Goal: Complete application form

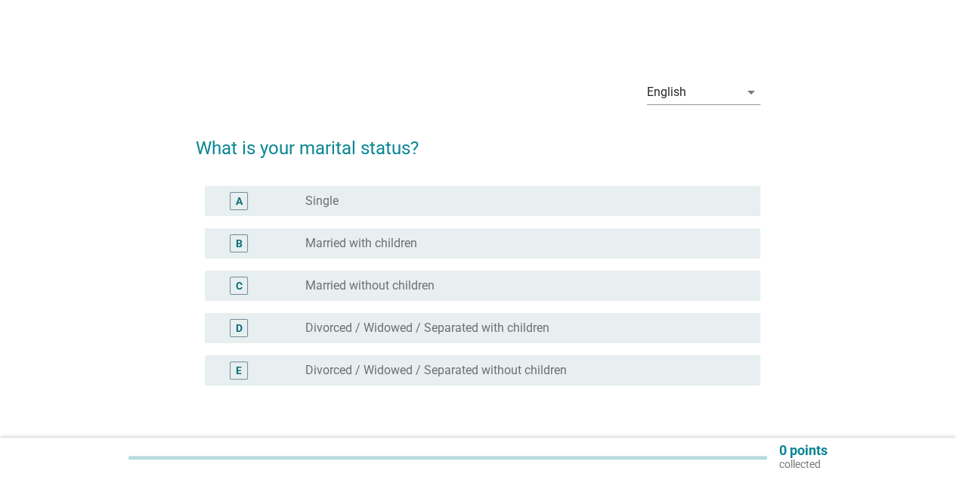
click at [441, 244] on div "radio_button_unchecked Married with children" at bounding box center [520, 243] width 431 height 15
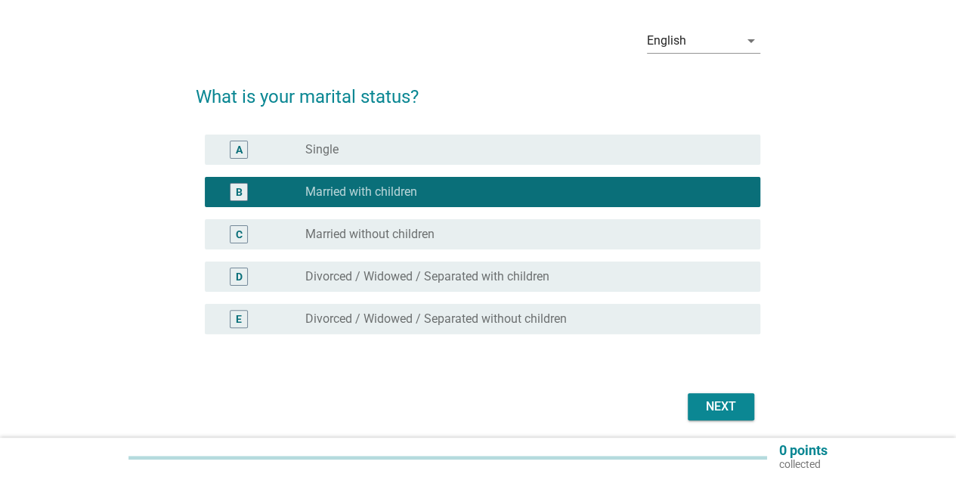
scroll to position [76, 0]
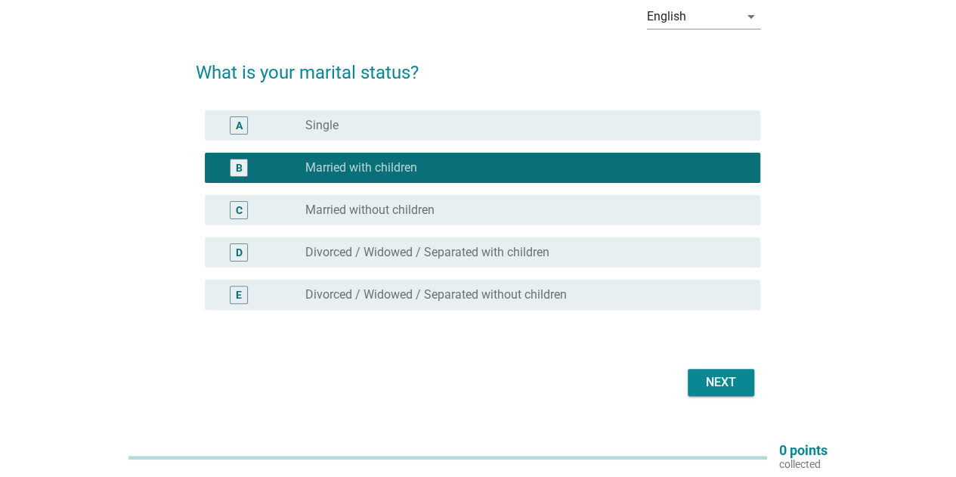
click at [746, 374] on button "Next" at bounding box center [721, 382] width 66 height 27
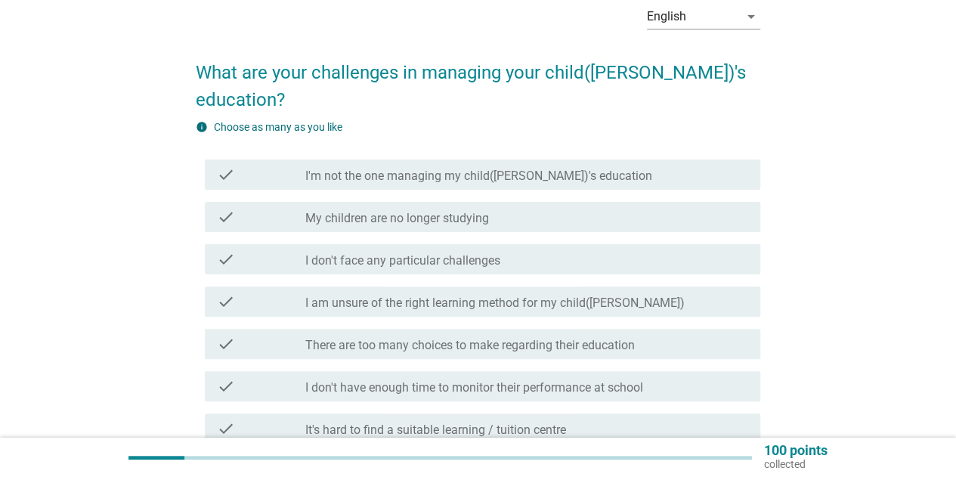
click at [532, 338] on label "There are too many choices to make regarding their education" at bounding box center [469, 345] width 329 height 15
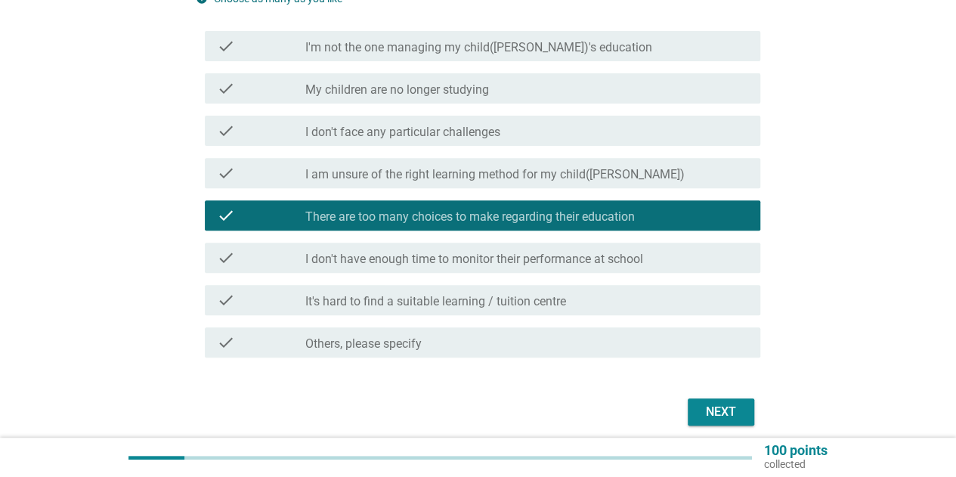
scroll to position [227, 0]
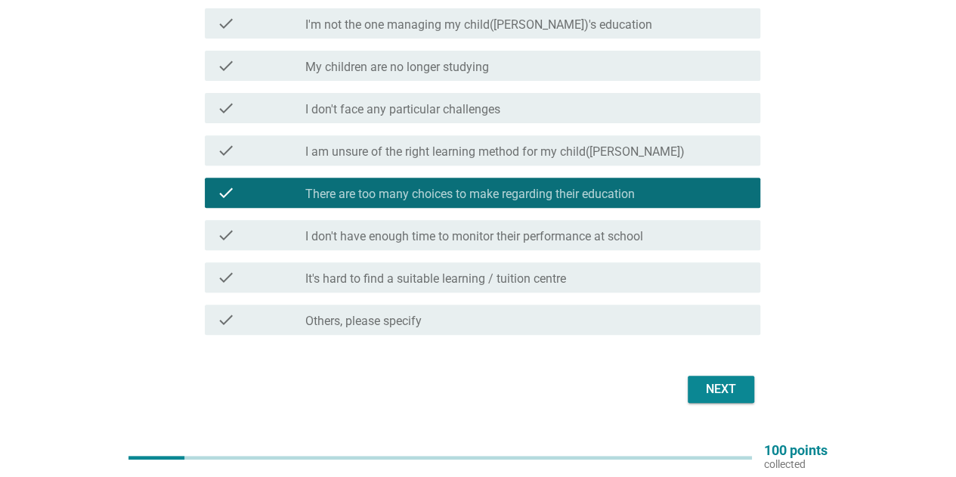
click at [725, 380] on div "Next" at bounding box center [721, 389] width 42 height 18
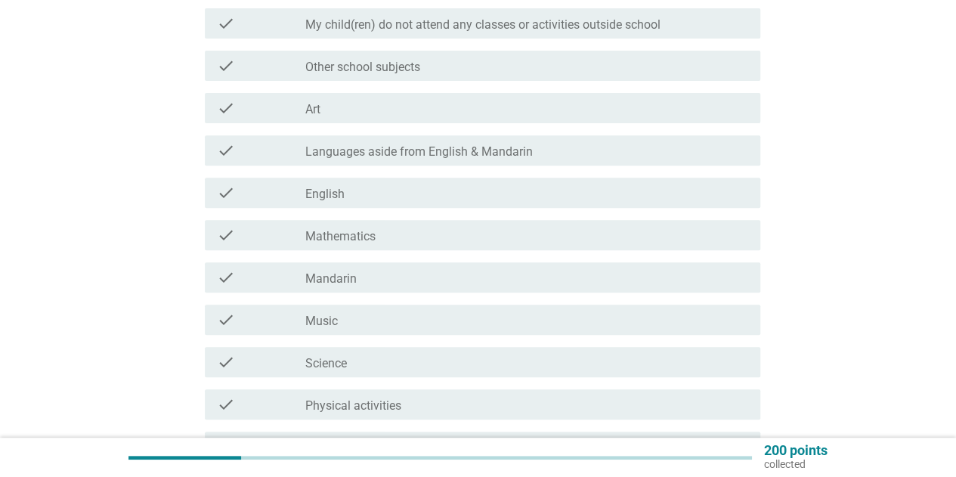
click at [360, 318] on div "check_box_outline_blank Music" at bounding box center [526, 320] width 443 height 18
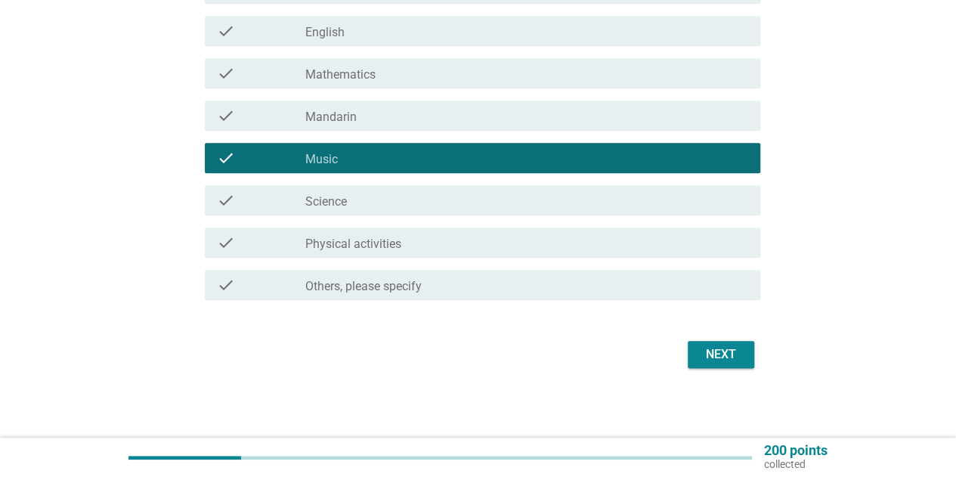
scroll to position [391, 0]
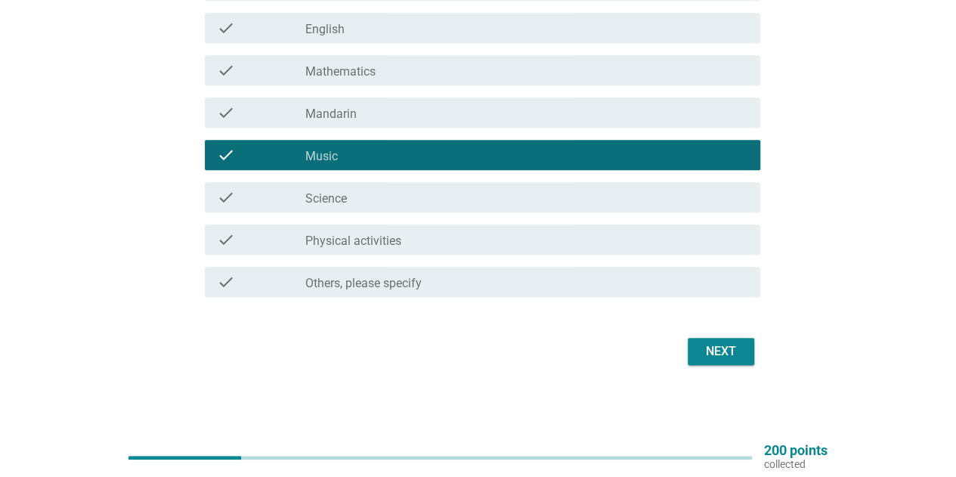
click at [723, 351] on div "Next" at bounding box center [721, 351] width 42 height 18
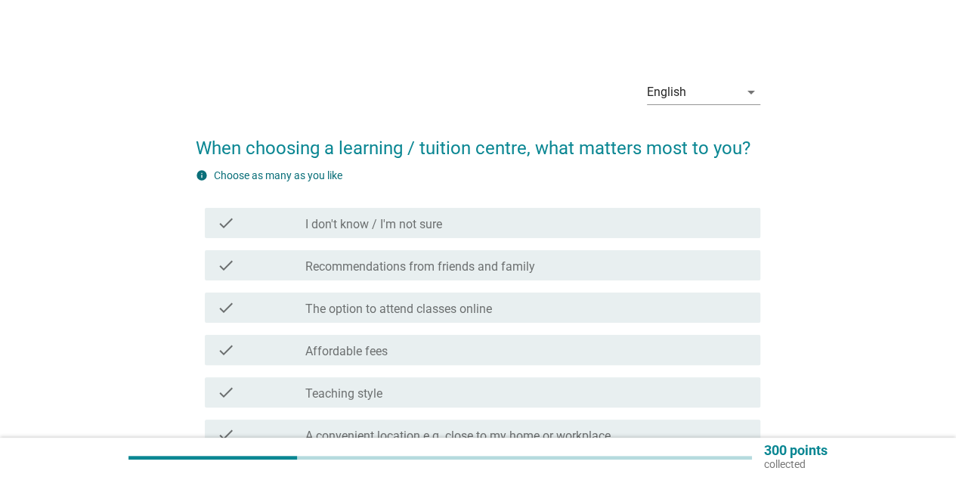
scroll to position [76, 0]
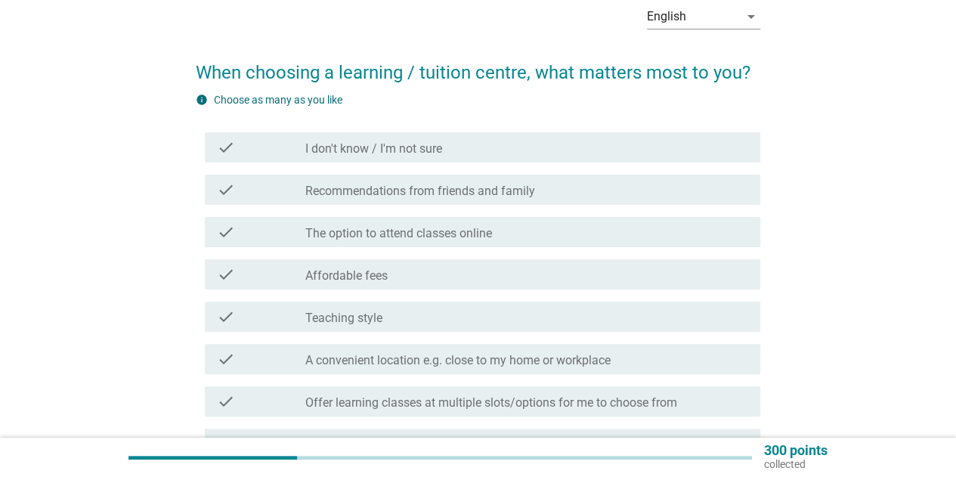
click at [558, 197] on div "check_box_outline_blank Recommendations from friends and family" at bounding box center [526, 190] width 443 height 18
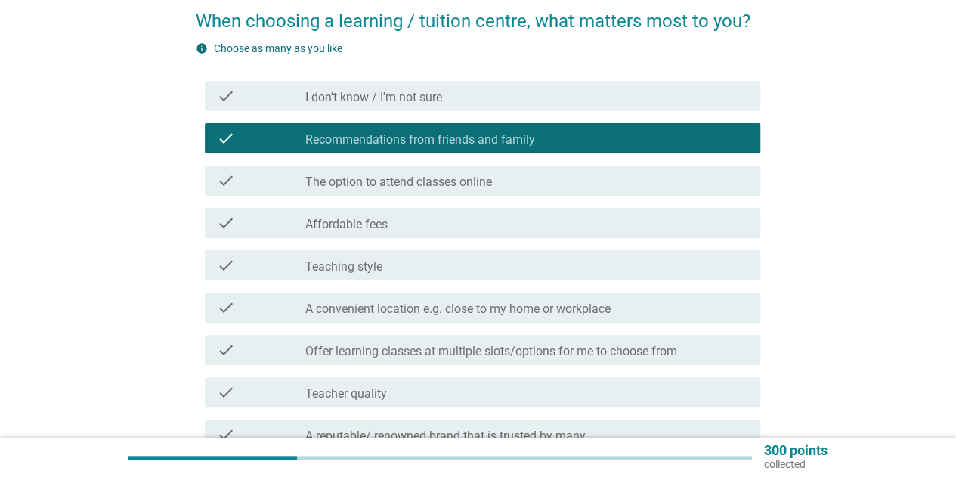
scroll to position [151, 0]
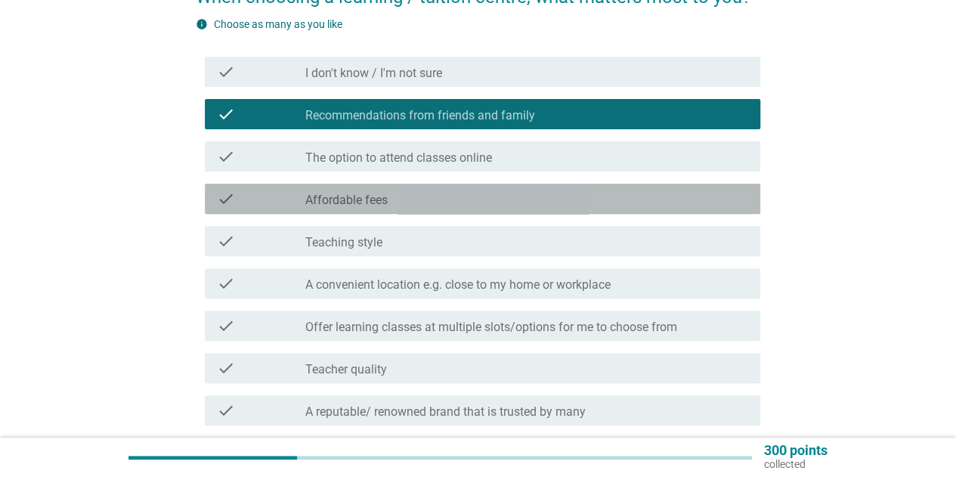
click at [496, 200] on div "check_box_outline_blank Affordable fees" at bounding box center [526, 199] width 443 height 18
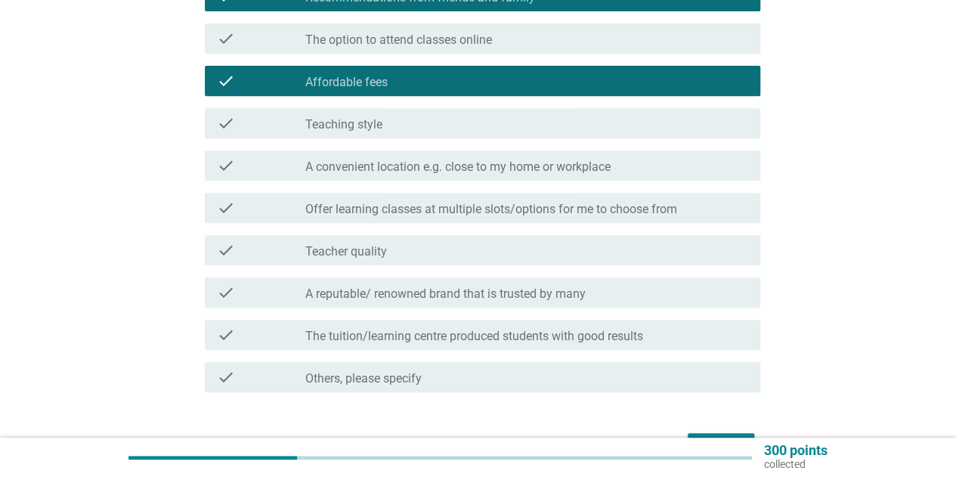
scroll to position [302, 0]
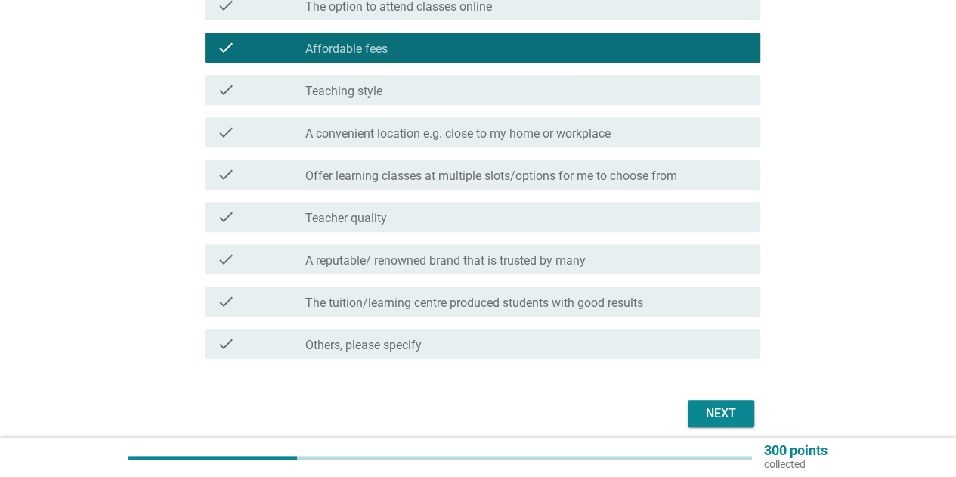
click at [604, 259] on div "check_box_outline_blank A reputable/ renowned brand that is trusted by many" at bounding box center [526, 259] width 443 height 18
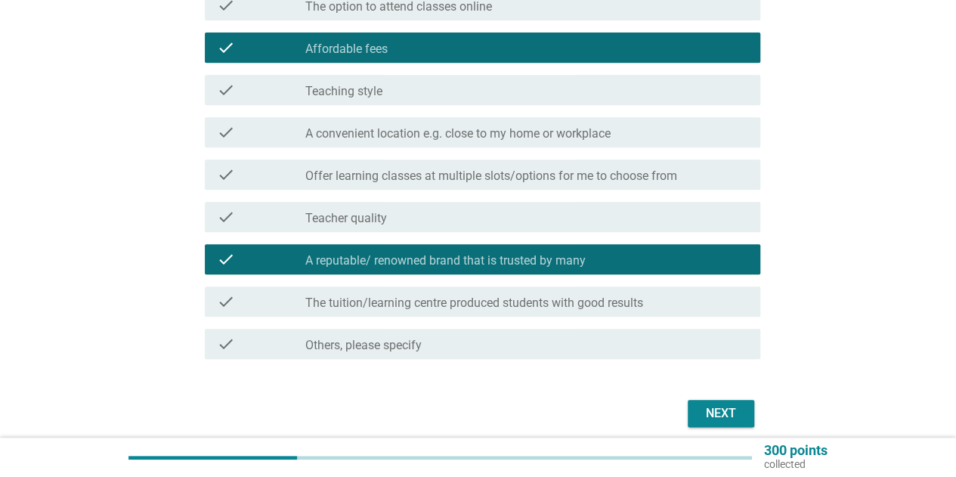
click at [718, 413] on div "Next" at bounding box center [721, 413] width 42 height 18
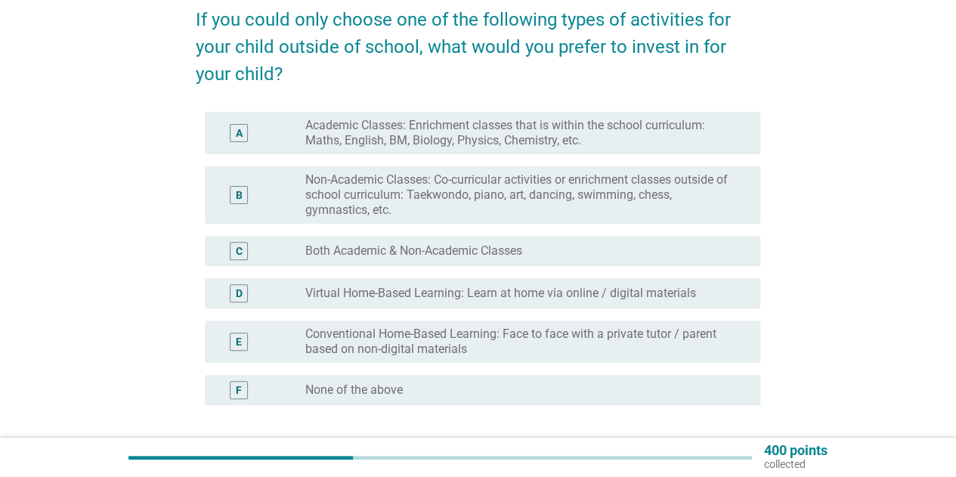
scroll to position [151, 0]
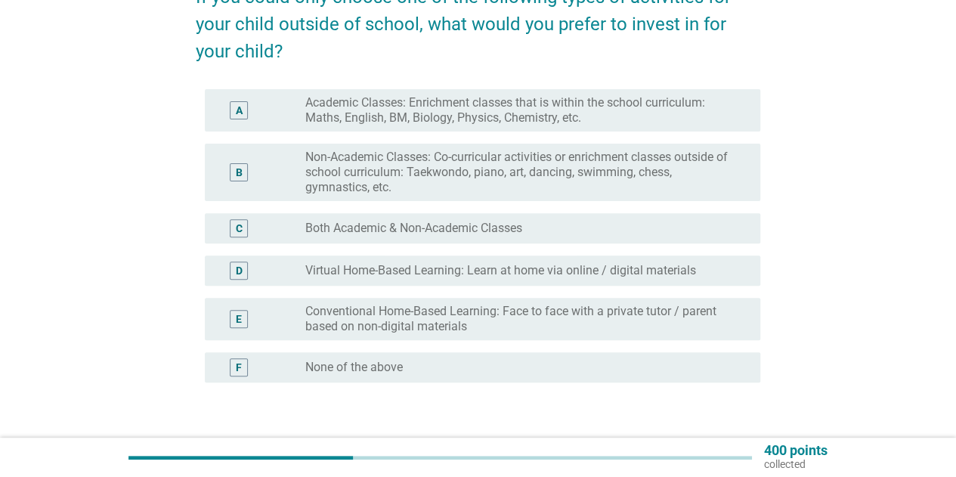
click at [318, 172] on label "Non-Academic Classes: Co-curricular activities or enrichment classes outside of…" at bounding box center [520, 172] width 431 height 45
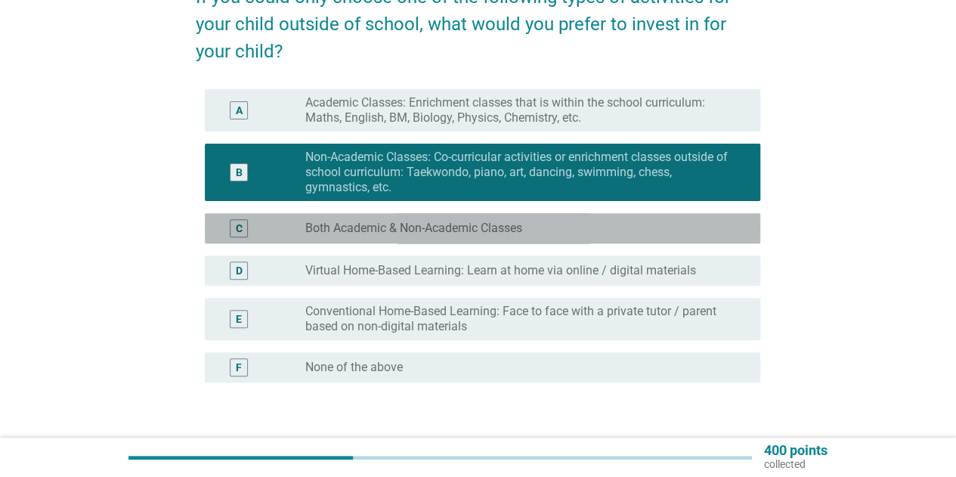
drag, startPoint x: 400, startPoint y: 227, endPoint x: 437, endPoint y: 230, distance: 37.2
click at [399, 227] on label "Both Academic & Non-Academic Classes" at bounding box center [413, 228] width 217 height 15
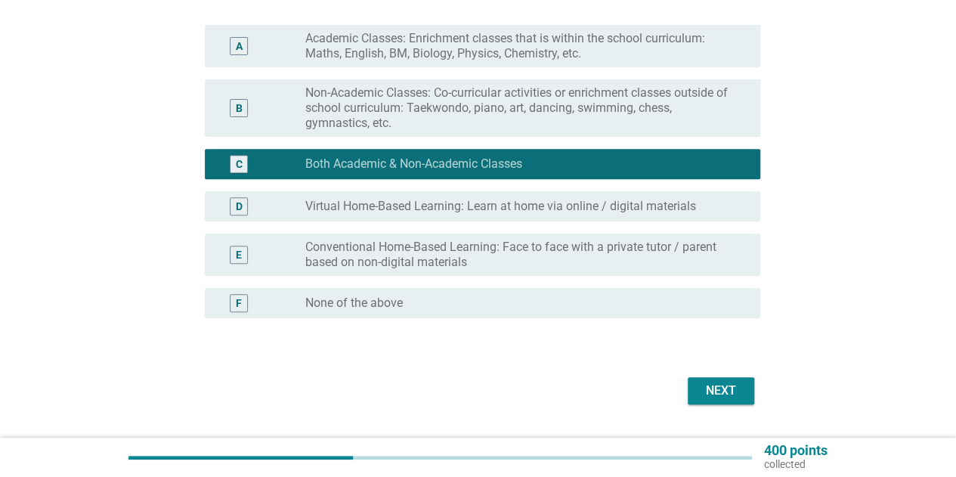
scroll to position [254, 0]
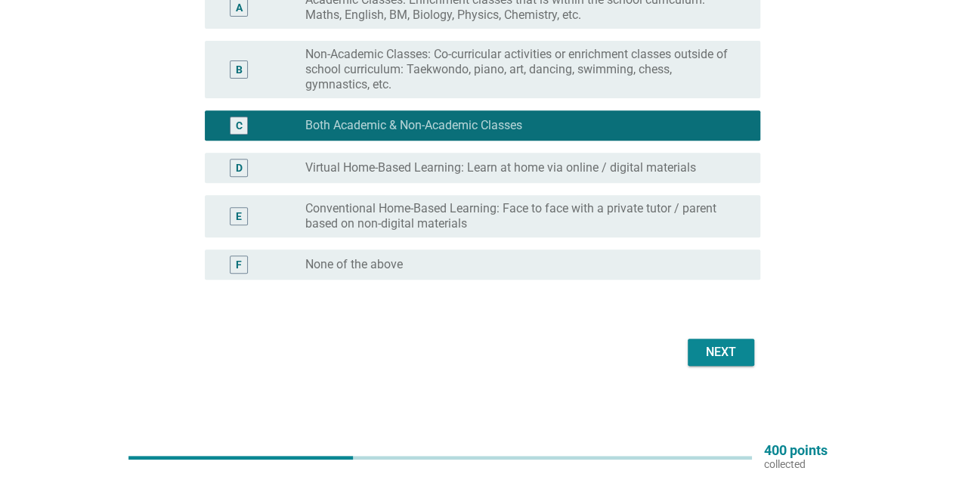
click at [739, 369] on div "English arrow_drop_down If you could only choose one of the following types of …" at bounding box center [478, 92] width 589 height 580
click at [725, 360] on div "Next" at bounding box center [721, 352] width 42 height 18
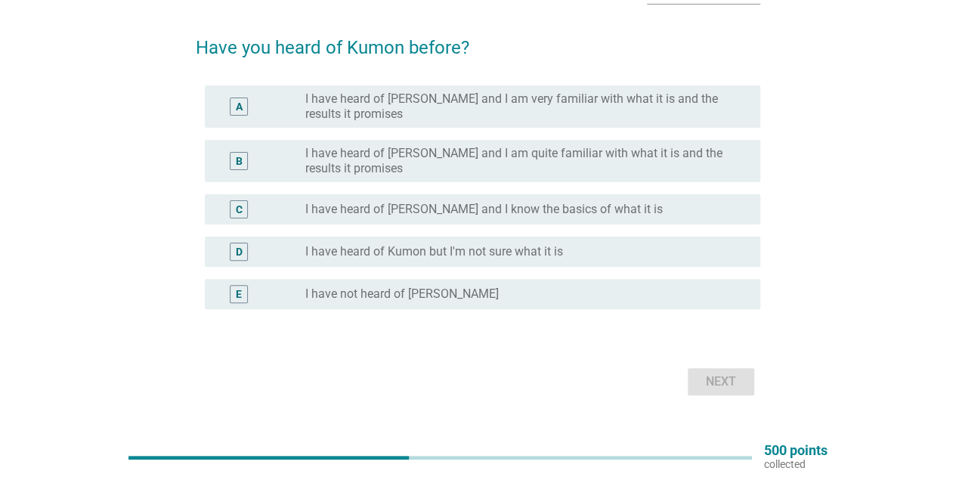
scroll to position [54, 0]
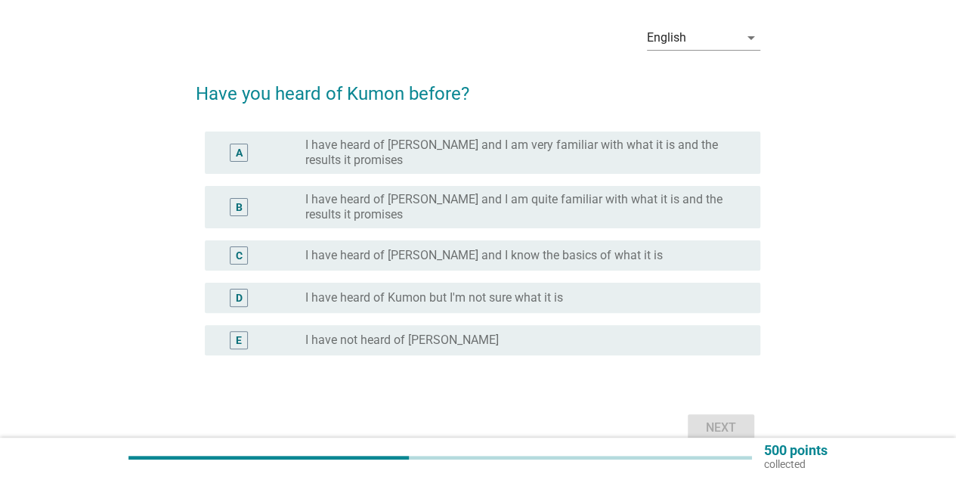
click at [367, 300] on label "I have heard of Kumon but I'm not sure what it is" at bounding box center [434, 297] width 258 height 15
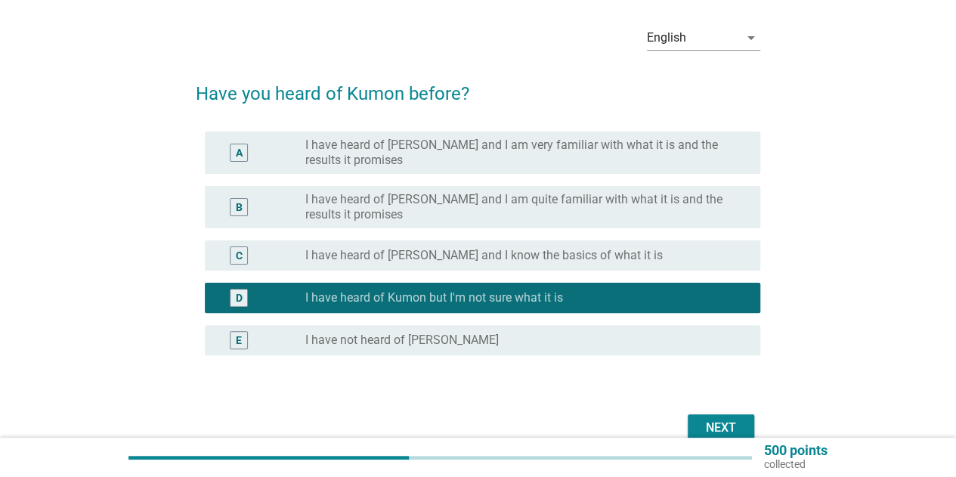
click at [716, 422] on div "Next" at bounding box center [721, 428] width 42 height 18
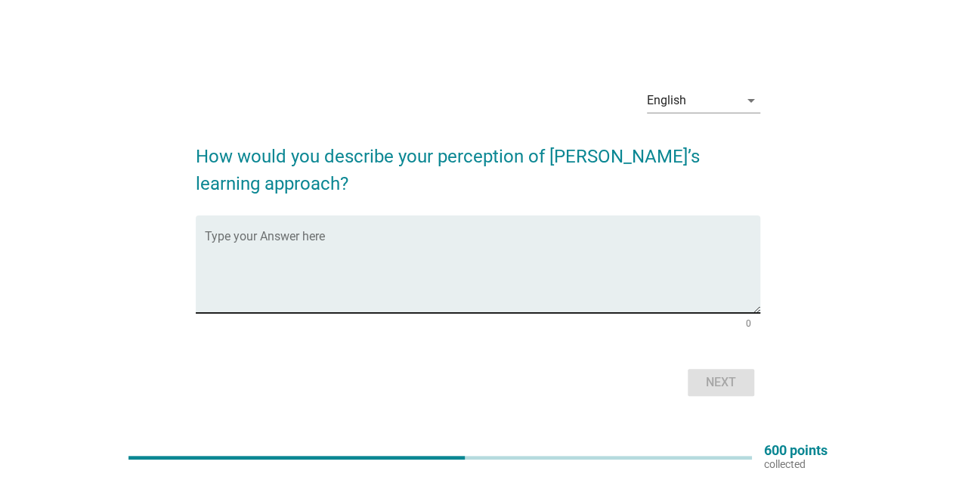
click at [369, 280] on textarea "Type your Answer here" at bounding box center [482, 272] width 555 height 79
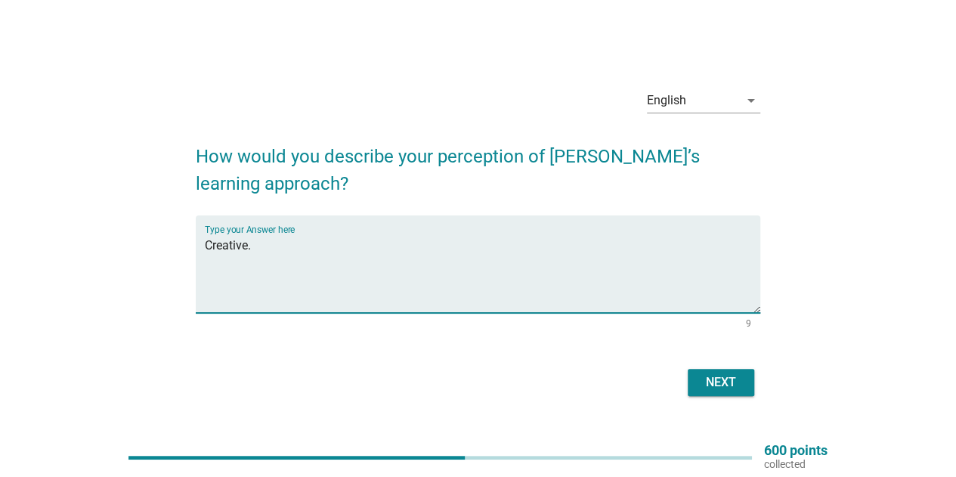
type textarea "Creative."
click at [730, 382] on div "Next" at bounding box center [721, 382] width 42 height 18
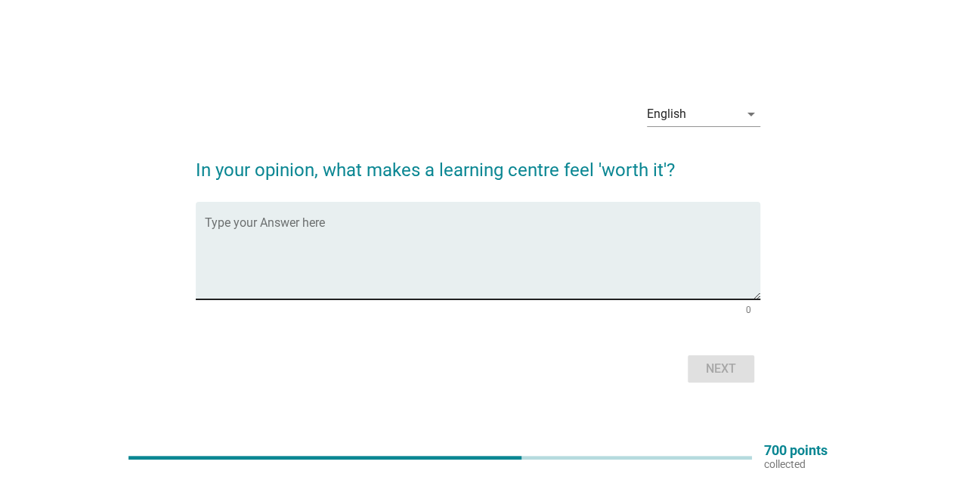
click at [492, 261] on textarea "Type your Answer here" at bounding box center [482, 259] width 555 height 79
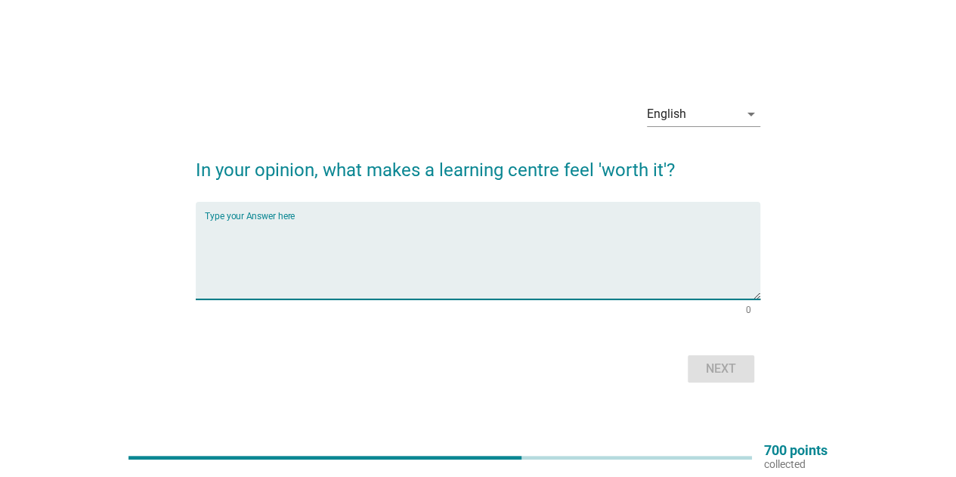
click at [478, 251] on textarea "Type your Answer here" at bounding box center [482, 259] width 555 height 79
click at [452, 246] on textarea "Type your Answer here" at bounding box center [482, 259] width 555 height 79
click at [305, 226] on textarea "The improvements from the child." at bounding box center [482, 259] width 555 height 79
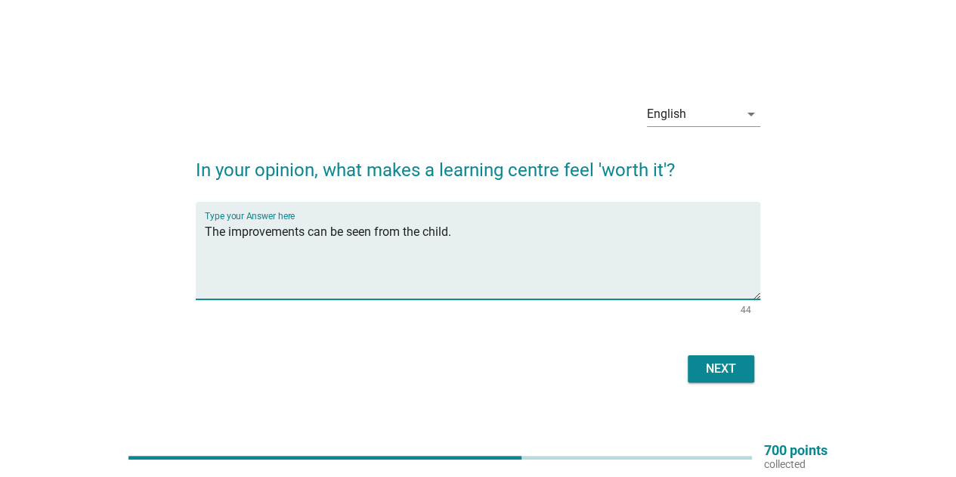
type textarea "The improvements can be seen from the child."
click at [685, 369] on div "Next" at bounding box center [478, 369] width 564 height 36
click at [711, 372] on div "Next" at bounding box center [721, 369] width 42 height 18
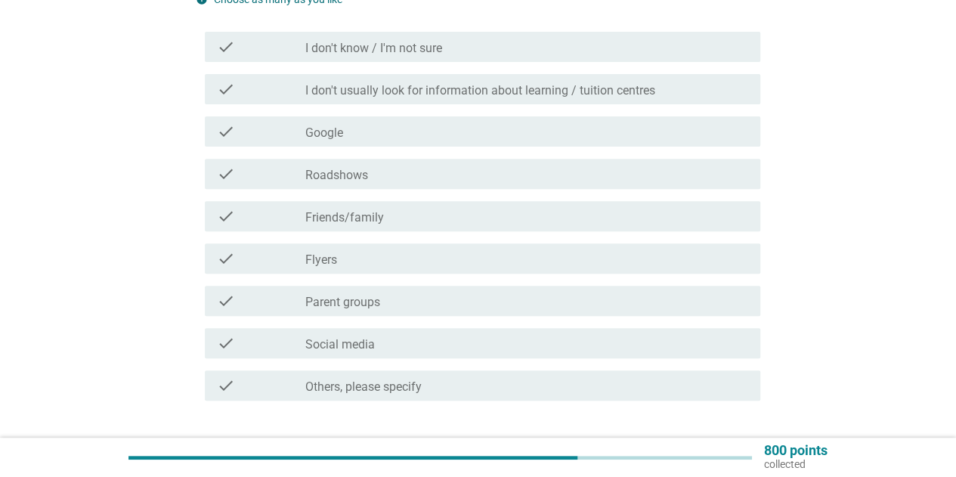
scroll to position [227, 0]
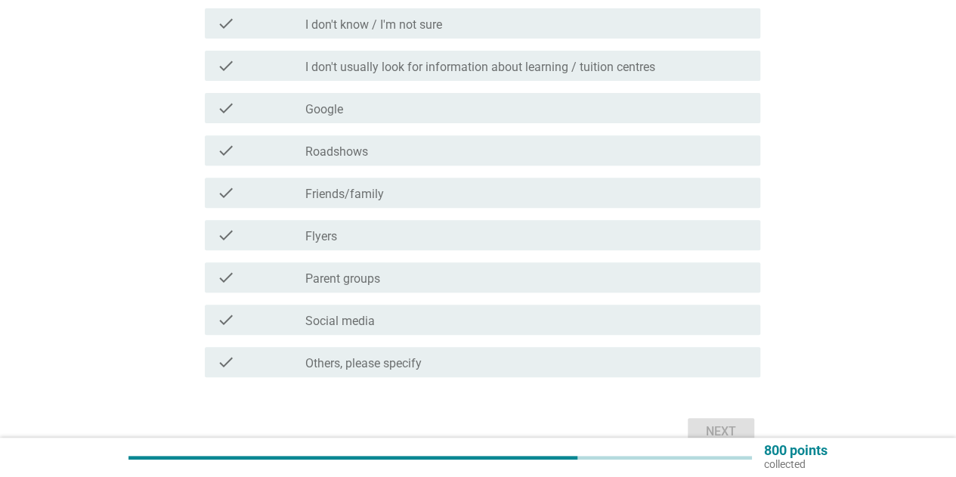
click at [375, 188] on label "Friends/family" at bounding box center [344, 194] width 79 height 15
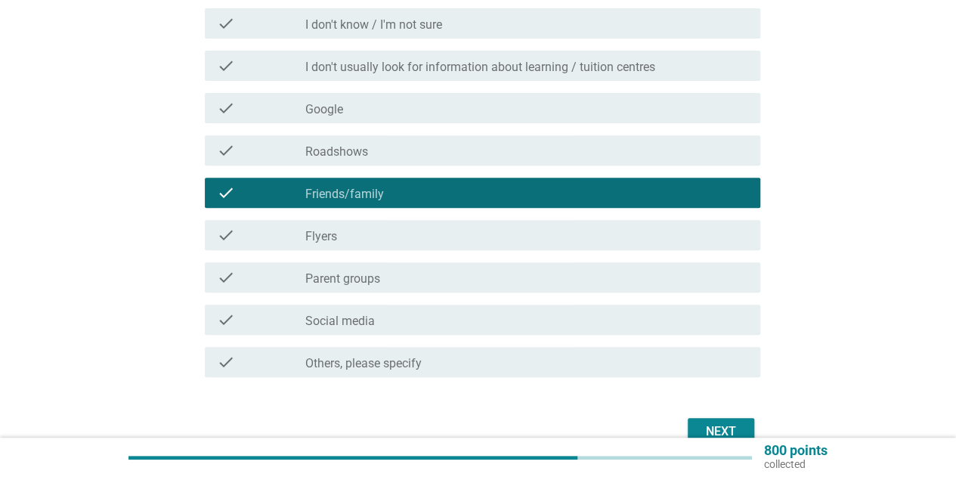
click at [410, 280] on div "check_box_outline_blank Parent groups" at bounding box center [526, 277] width 443 height 18
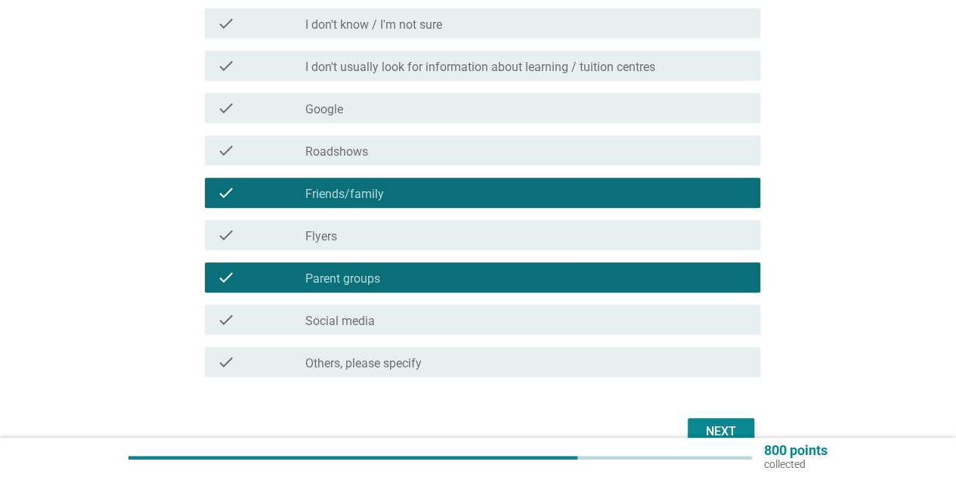
click at [544, 318] on div "check_box_outline_blank Social media" at bounding box center [526, 320] width 443 height 18
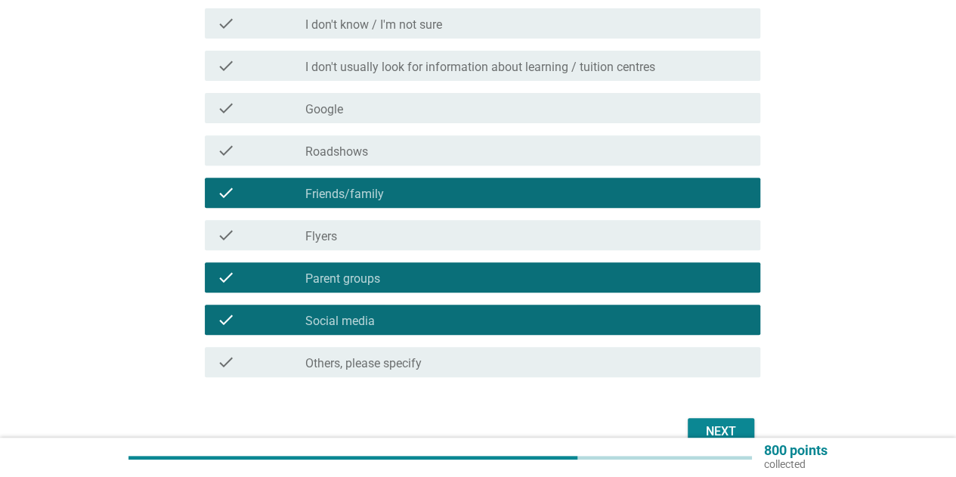
click at [720, 430] on div "Next" at bounding box center [721, 431] width 42 height 18
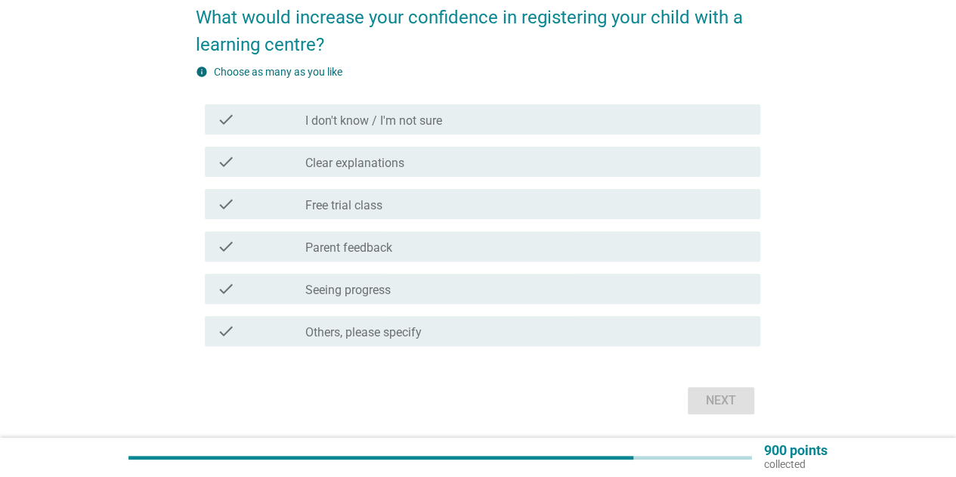
scroll to position [151, 0]
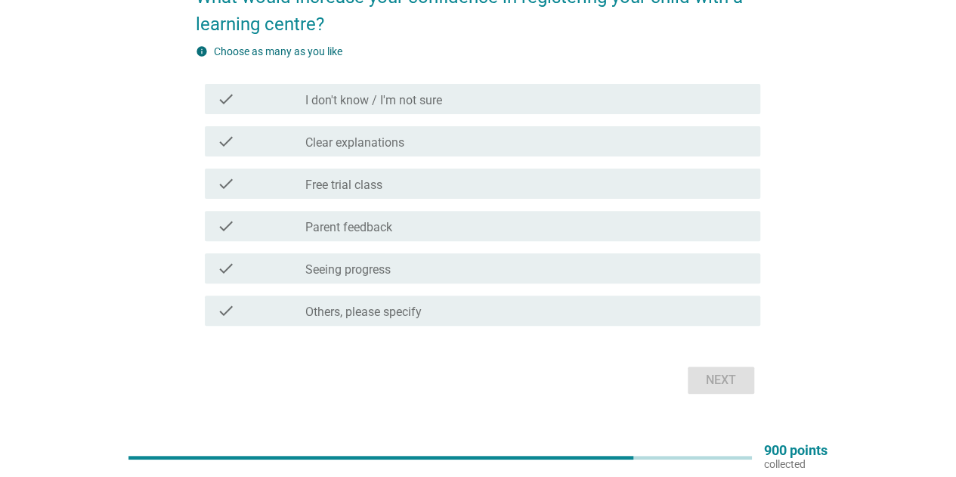
click at [394, 145] on label "Clear explanations" at bounding box center [354, 142] width 99 height 15
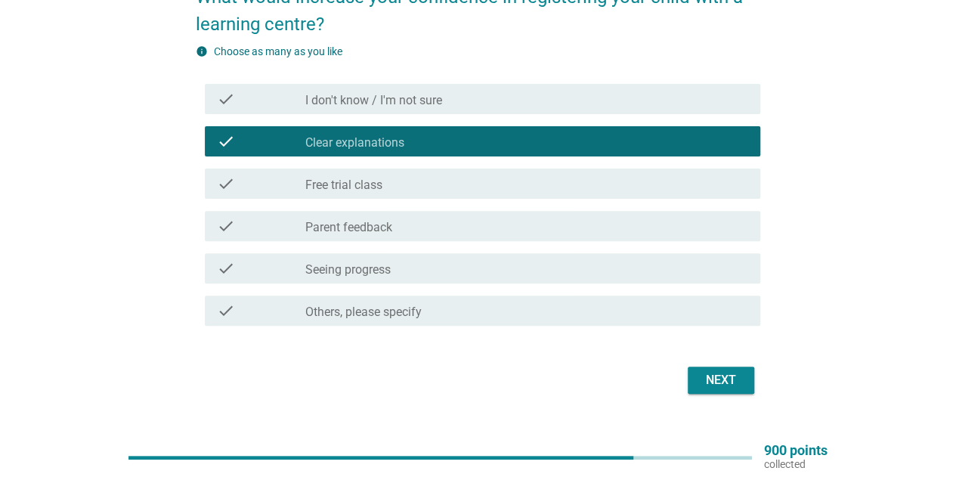
click at [361, 197] on div "check check_box_outline_blank Free trial class" at bounding box center [482, 183] width 555 height 30
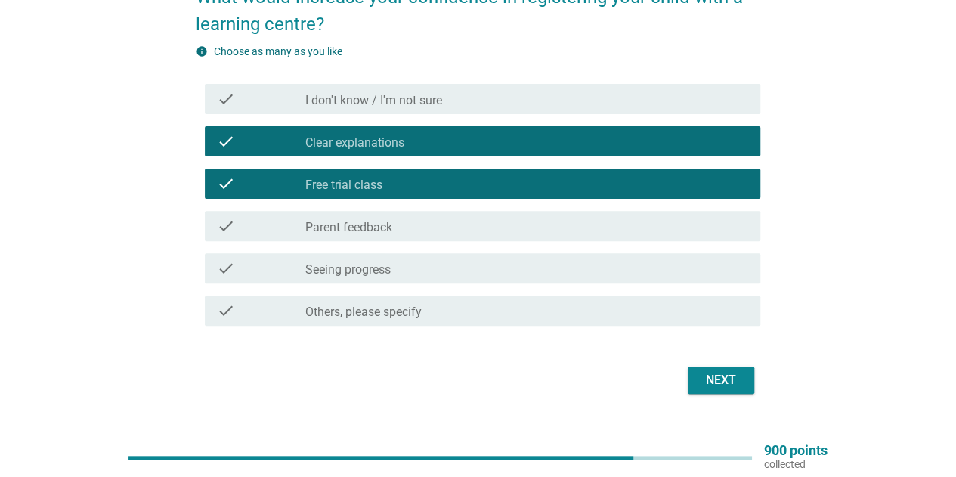
click at [423, 223] on div "check_box_outline_blank Parent feedback" at bounding box center [526, 226] width 443 height 18
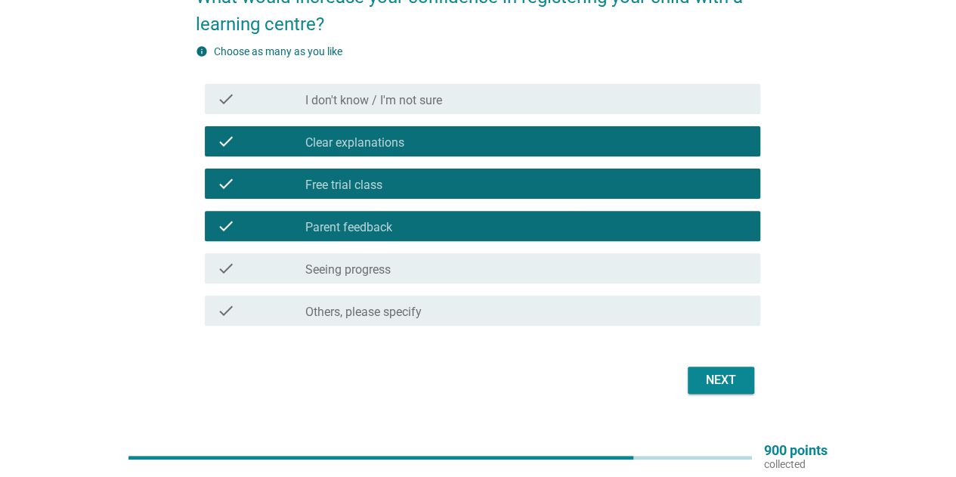
click at [471, 271] on div "check_box_outline_blank Seeing progress" at bounding box center [526, 268] width 443 height 18
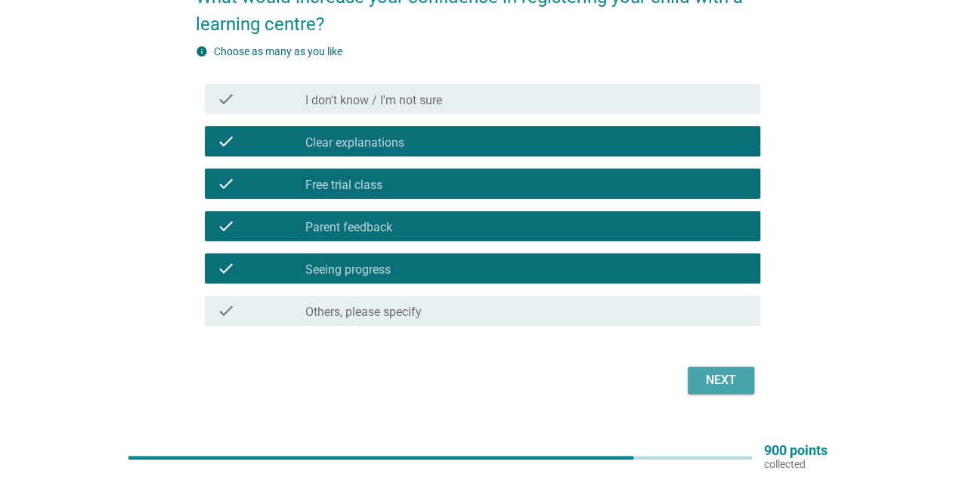
click at [708, 391] on button "Next" at bounding box center [721, 379] width 66 height 27
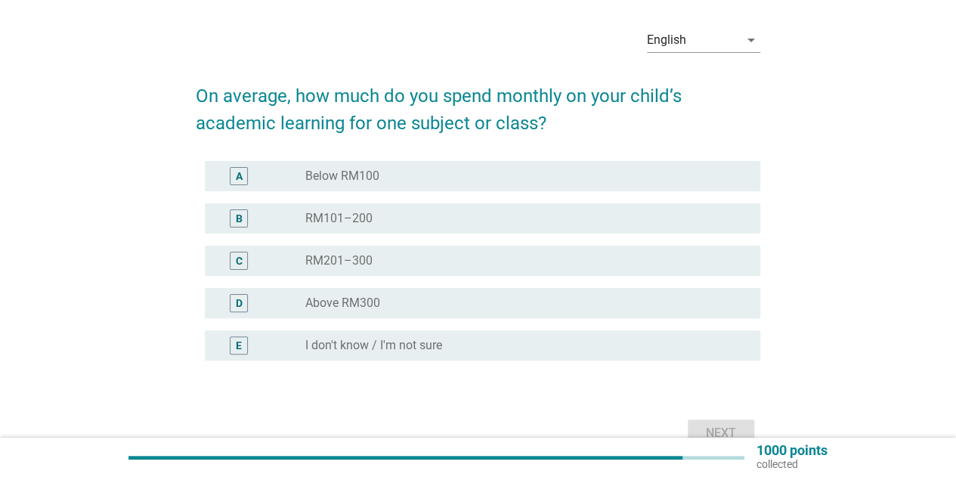
scroll to position [76, 0]
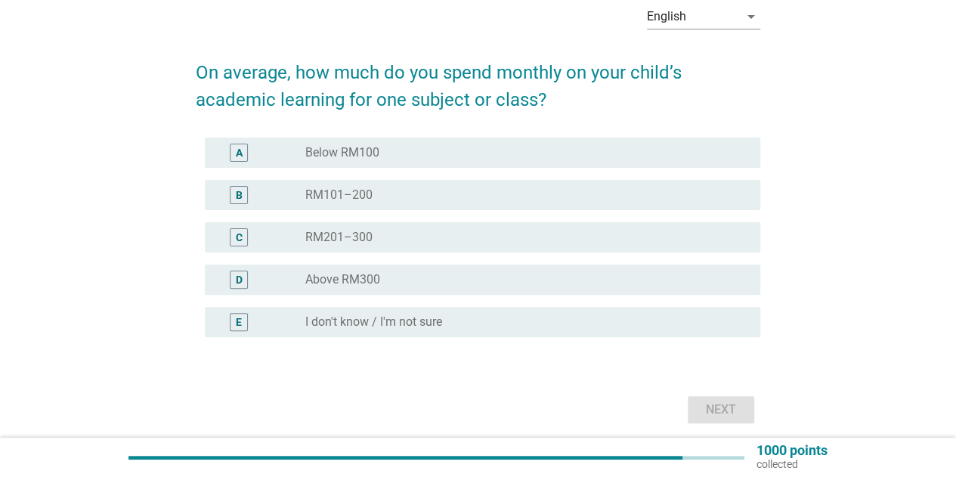
click at [403, 282] on div "radio_button_unchecked Above RM300" at bounding box center [520, 279] width 431 height 15
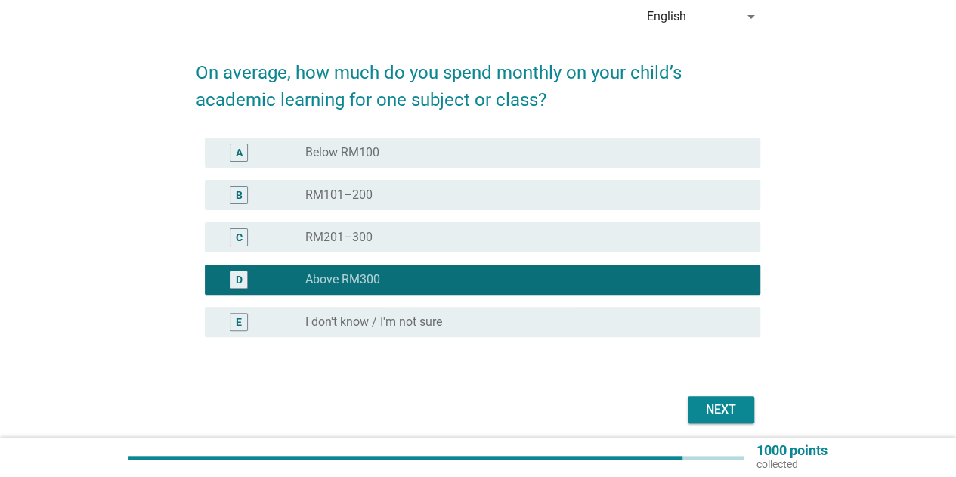
click at [697, 400] on button "Next" at bounding box center [721, 409] width 66 height 27
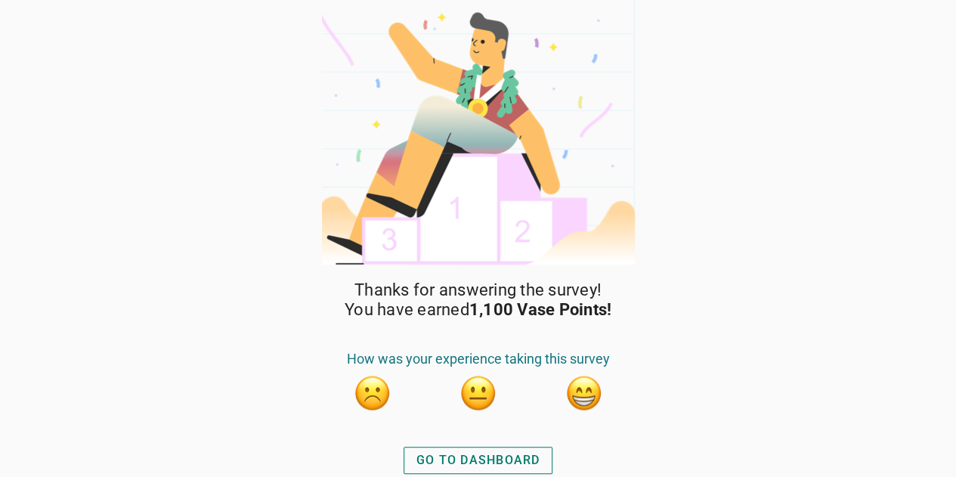
scroll to position [2, 0]
